Goal: Task Accomplishment & Management: Manage account settings

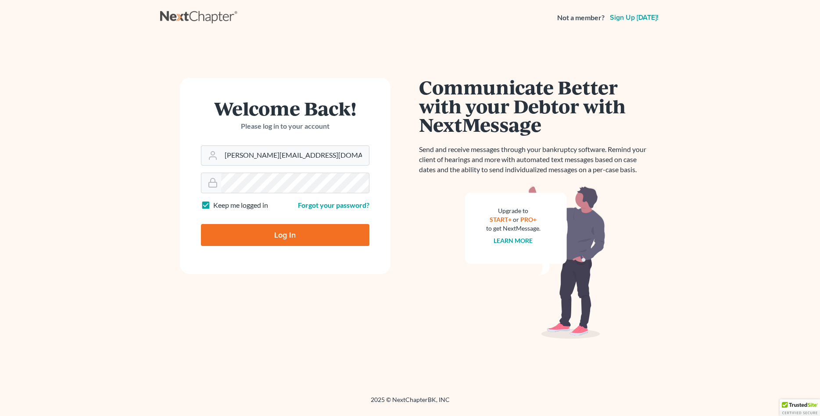
click at [269, 236] on input "Log In" at bounding box center [285, 235] width 168 height 22
type input "Thinking..."
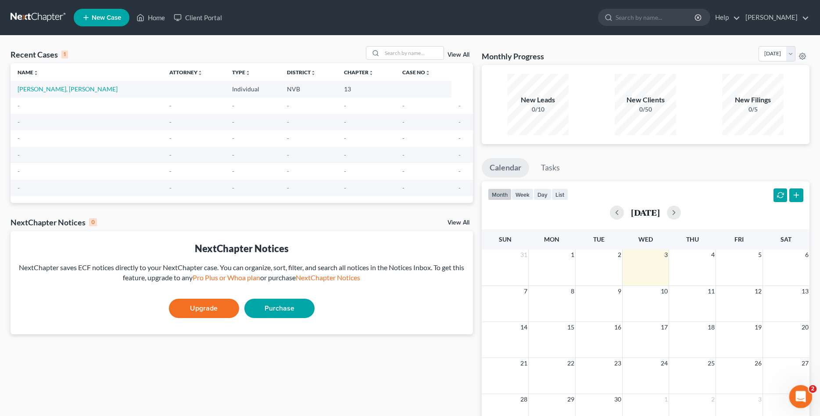
click at [801, 396] on icon "Open Intercom Messenger" at bounding box center [799, 394] width 6 height 7
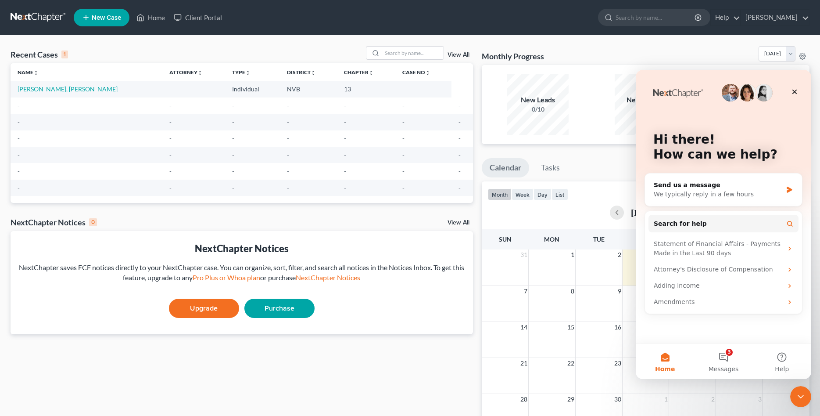
click at [733, 93] on img "Intercom messenger" at bounding box center [731, 93] width 18 height 18
click at [798, 92] on icon "Close" at bounding box center [794, 91] width 7 height 7
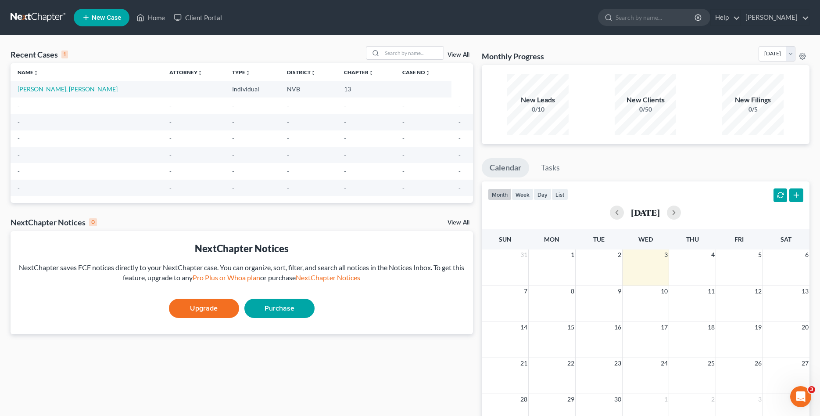
click at [54, 90] on link "Simpson, Jackson" at bounding box center [68, 88] width 100 height 7
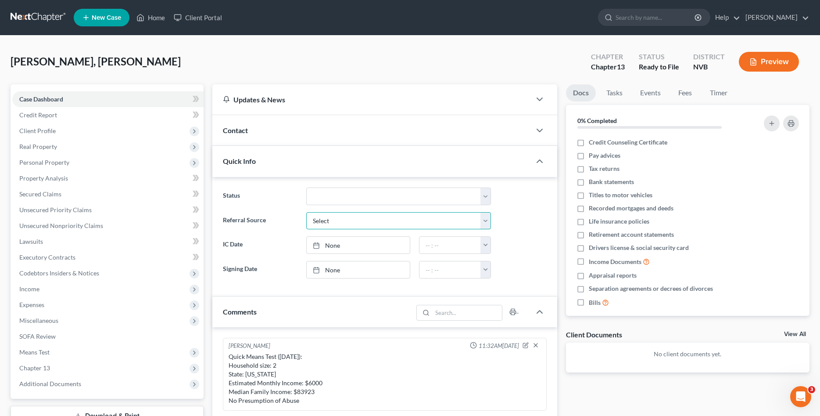
click at [306, 212] on select "Select Word Of Mouth Previous Clients Direct Mail Website Google Search Modern …" at bounding box center [398, 221] width 185 height 18
select select "5"
click option "Modern Attorney" at bounding box center [0, 0] width 0 height 0
click at [306, 212] on select "Select Word Of Mouth Previous Clients Direct Mail Website Google Search Modern …" at bounding box center [398, 221] width 185 height 18
click at [526, 43] on div "Simpson, Jackson Upgraded Chapter Chapter 13 Status Ready to File District NVB …" at bounding box center [410, 423] width 820 height 774
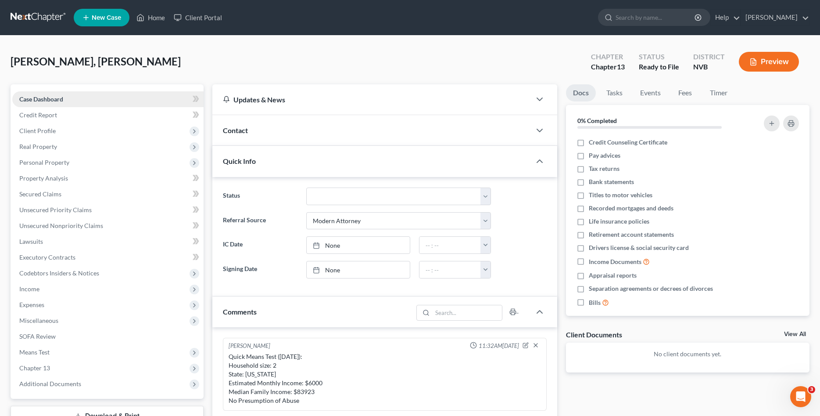
click at [68, 97] on link "Case Dashboard" at bounding box center [107, 99] width 191 height 16
click at [94, 14] on span "New Case" at bounding box center [106, 17] width 29 height 7
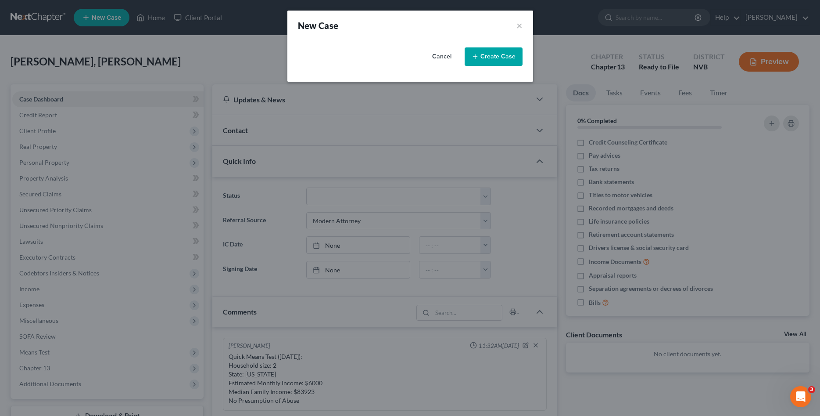
select select "49"
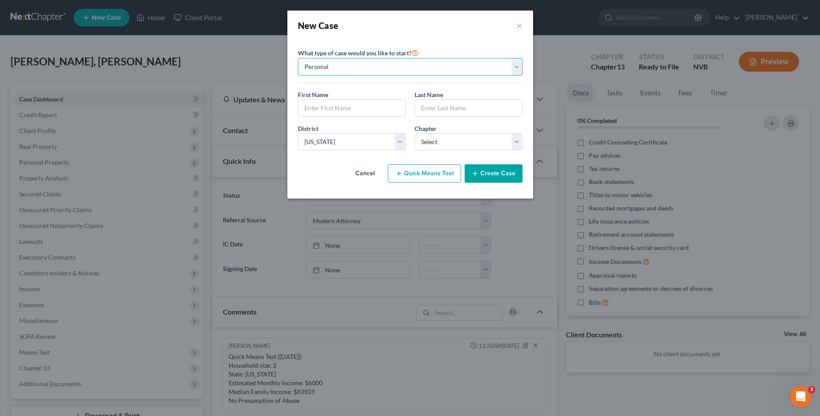
click at [298, 58] on select "Personal Business" at bounding box center [410, 67] width 225 height 18
click at [505, 67] on select "Personal Business" at bounding box center [410, 67] width 225 height 18
click at [415, 133] on select "Select 7 11 12 13" at bounding box center [469, 142] width 108 height 18
click at [494, 137] on select "Select 7 11 12 13" at bounding box center [469, 142] width 108 height 18
click at [574, 7] on div "New Case × Please select case type * Bankruptcy Bankruptcy What type of case wo…" at bounding box center [410, 208] width 820 height 416
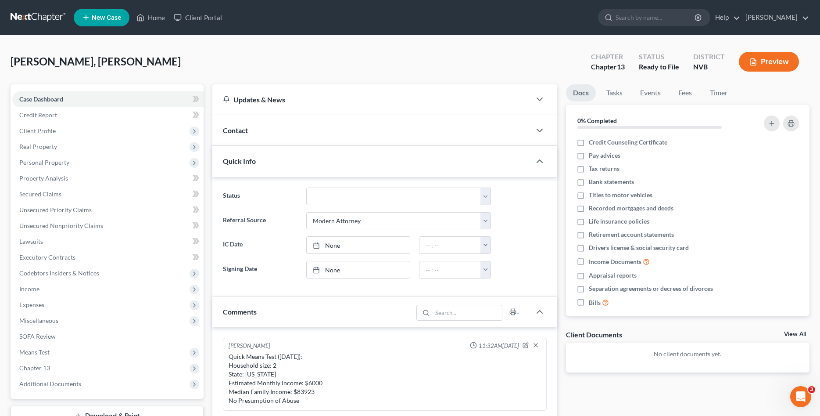
click at [35, 20] on link at bounding box center [39, 18] width 56 height 16
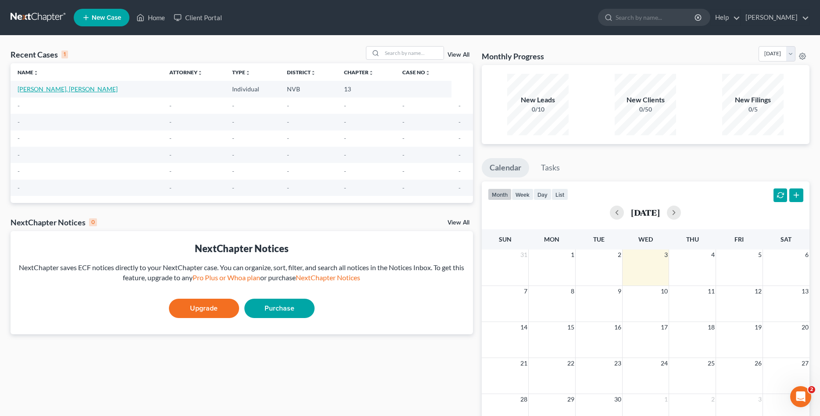
click at [45, 86] on link "Simpson, Jackson" at bounding box center [68, 88] width 100 height 7
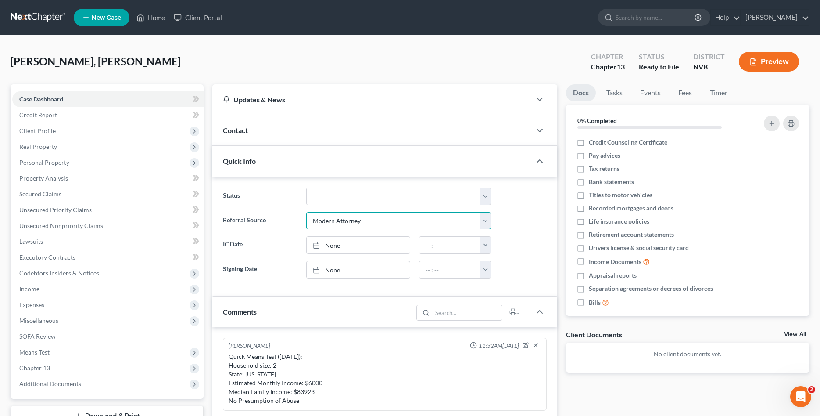
click at [306, 212] on select "Select Word Of Mouth Previous Clients Direct Mail Website Google Search Modern …" at bounding box center [398, 221] width 185 height 18
select select "0"
click option "Word Of Mouth" at bounding box center [0, 0] width 0 height 0
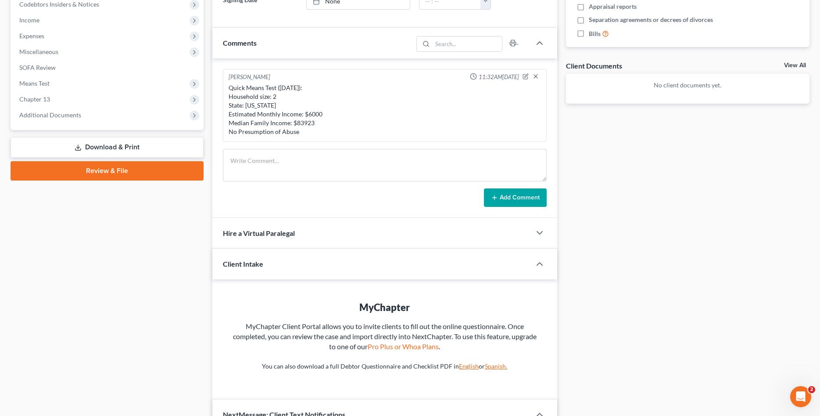
scroll to position [45, 0]
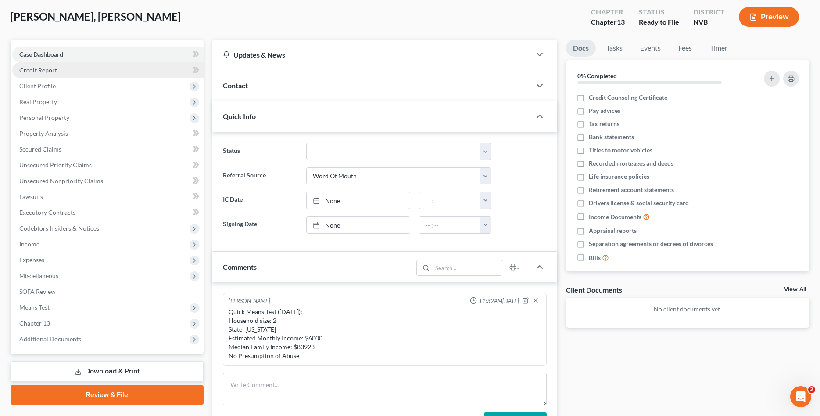
click at [72, 69] on link "Credit Report" at bounding box center [107, 70] width 191 height 16
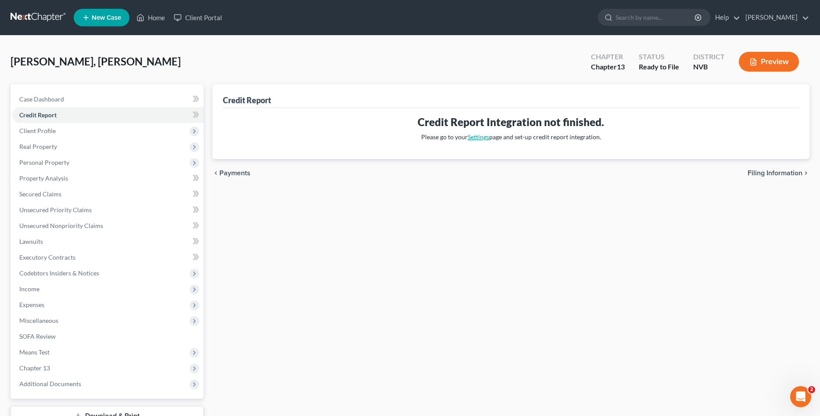
click at [485, 134] on link "Settings" at bounding box center [479, 136] width 22 height 7
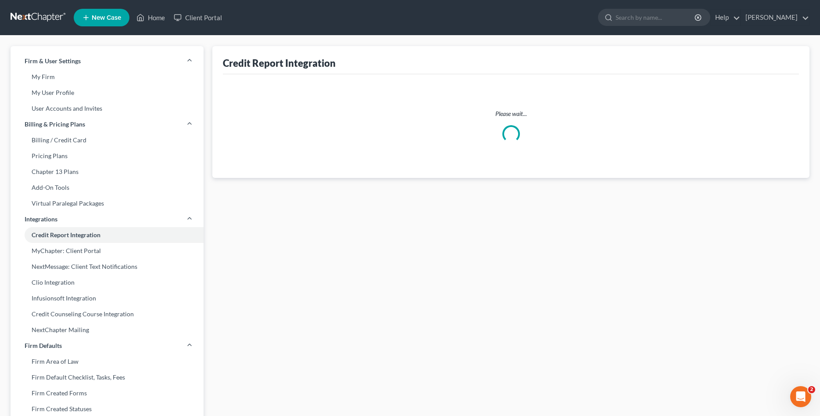
select select "31"
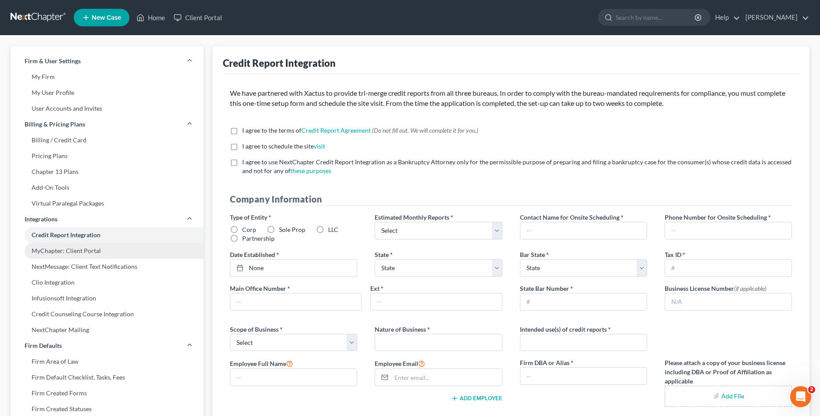
click at [79, 256] on link "MyChapter: Client Portal" at bounding box center [107, 251] width 193 height 16
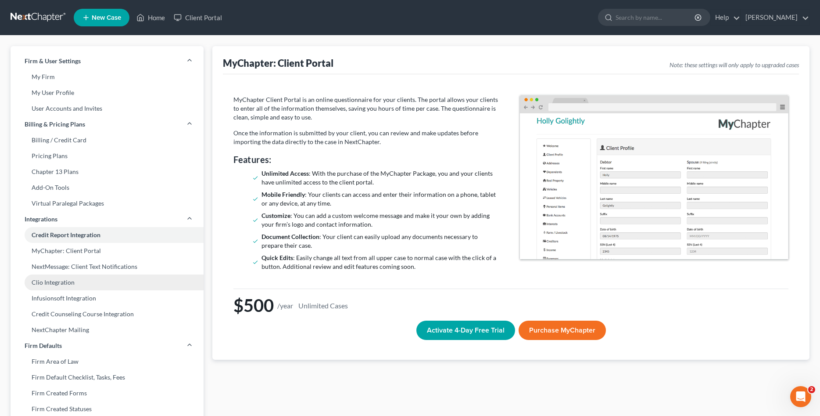
click at [79, 283] on link "Clio Integration" at bounding box center [107, 282] width 193 height 16
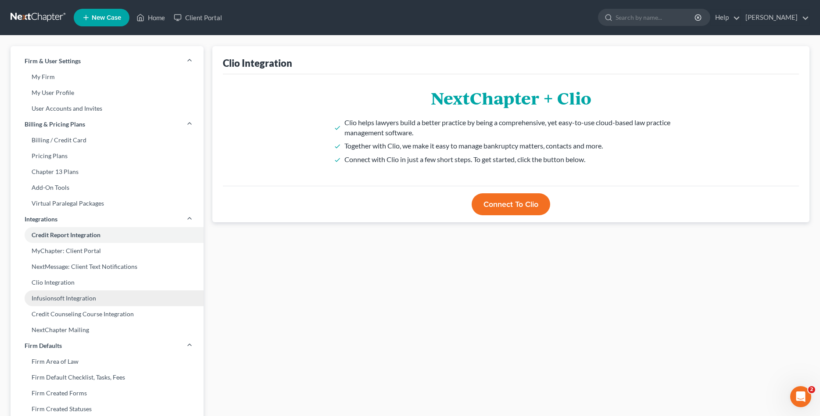
click at [82, 296] on link "Infusionsoft Integration" at bounding box center [107, 298] width 193 height 16
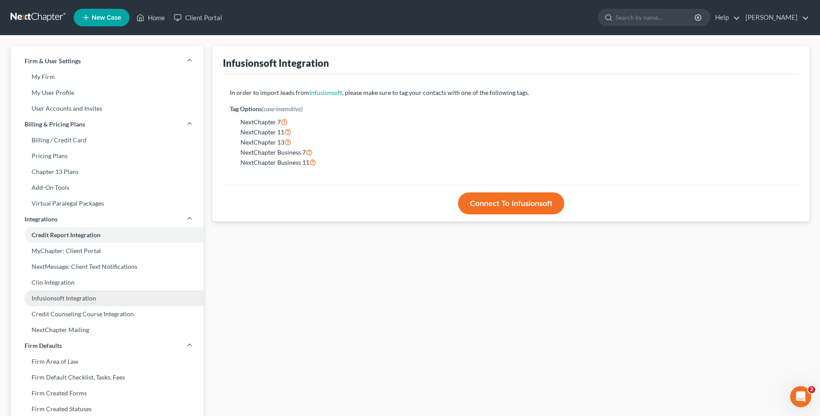
click at [85, 302] on link "Infusionsoft Integration" at bounding box center [107, 298] width 193 height 16
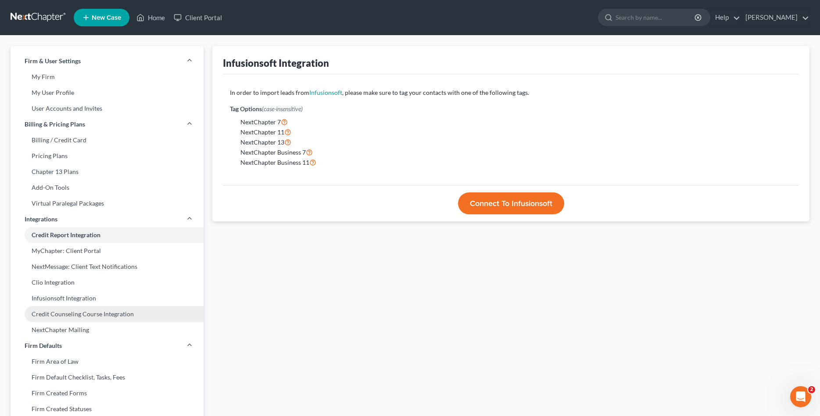
click at [85, 318] on link "Credit Counseling Course Integration" at bounding box center [107, 314] width 193 height 16
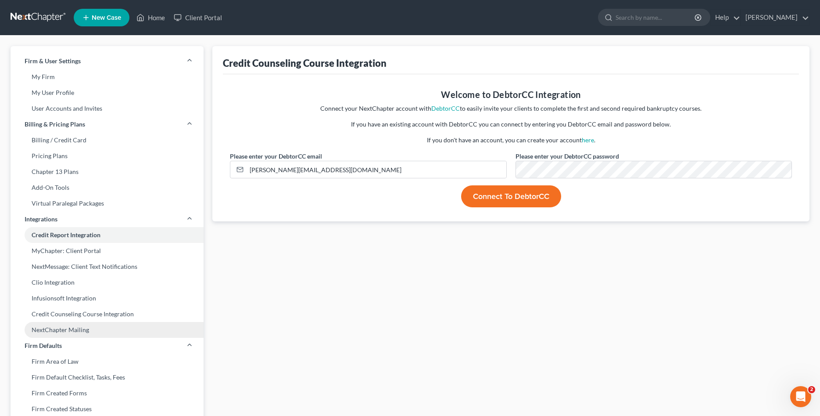
click at [77, 330] on link "NextChapter Mailing" at bounding box center [107, 330] width 193 height 16
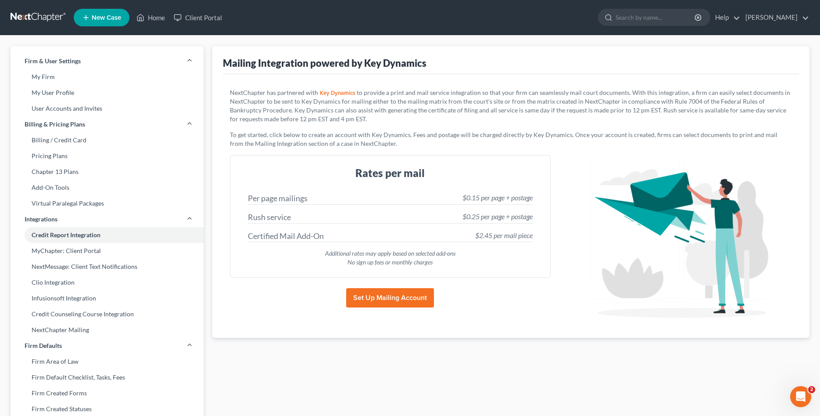
click at [337, 93] on link "Key Dynamics" at bounding box center [337, 93] width 39 height 6
